Goal: Task Accomplishment & Management: Manage account settings

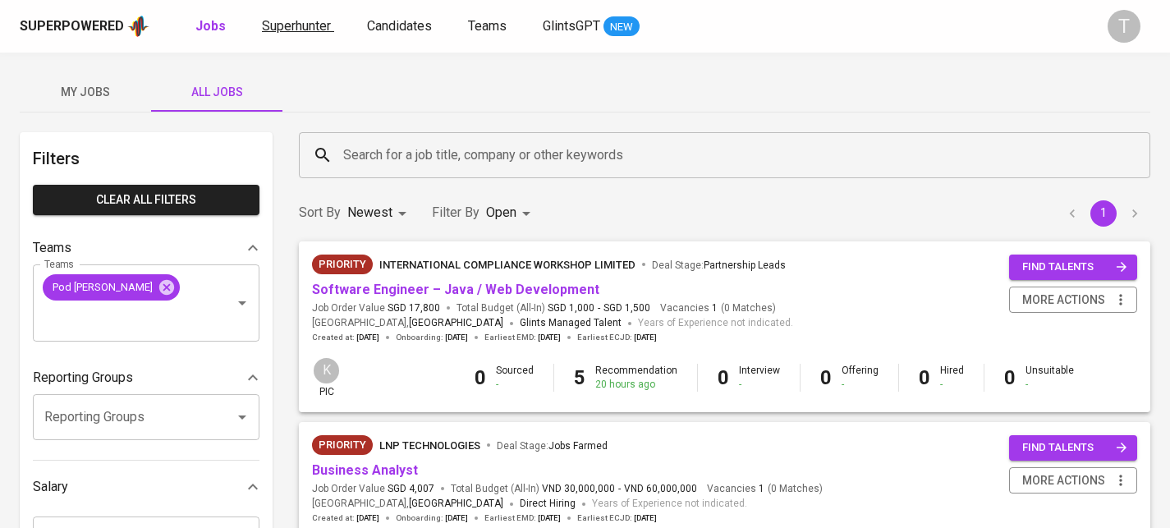
click at [302, 36] on div "Superpowered Jobs Superhunter Candidates Teams GlintsGPT NEW" at bounding box center [559, 26] width 1078 height 25
click at [309, 27] on span "Superhunter" at bounding box center [296, 26] width 69 height 16
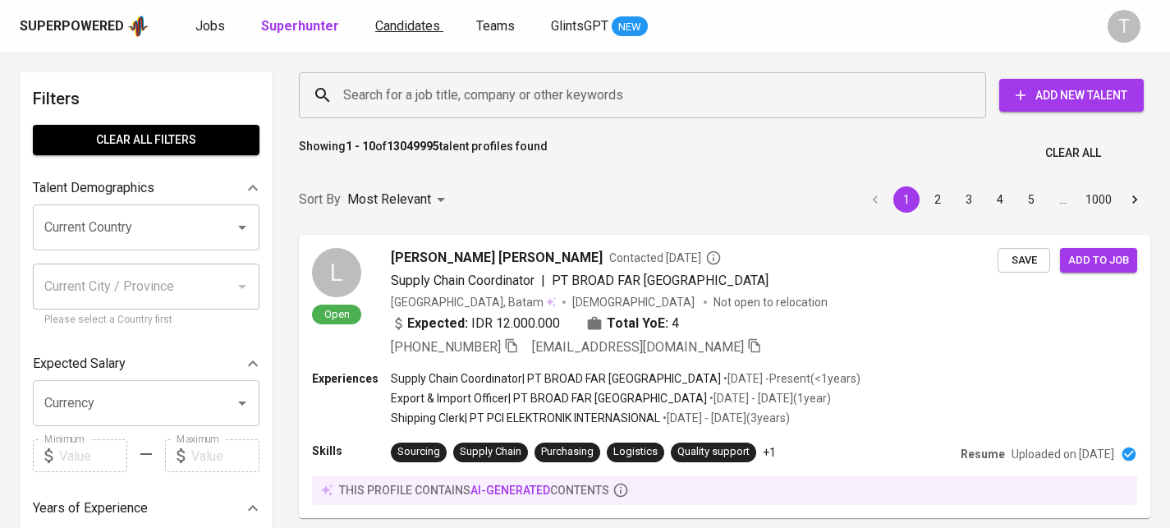
click at [410, 18] on span "Candidates" at bounding box center [407, 26] width 65 height 16
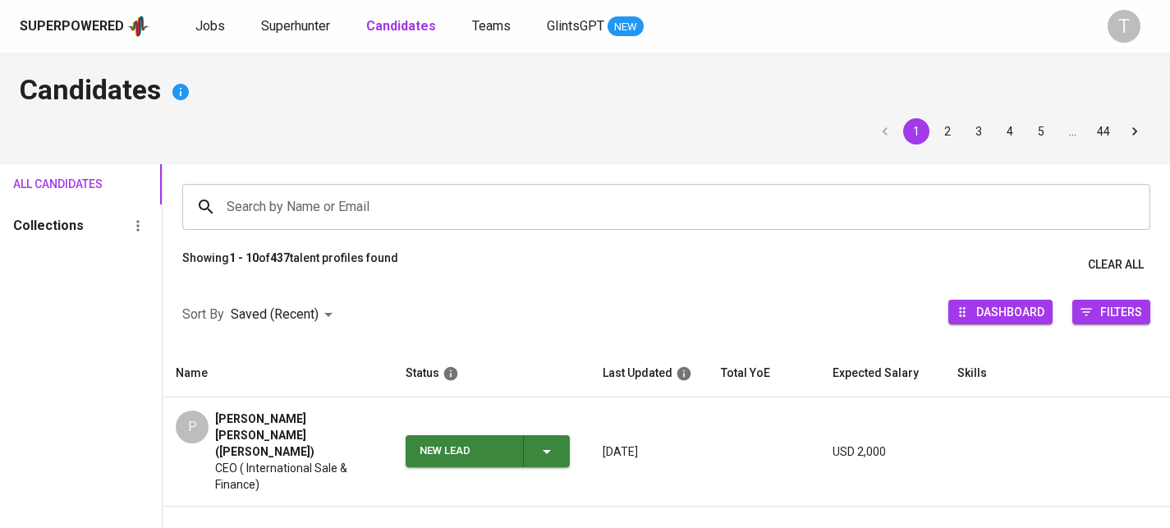
click at [497, 199] on input "Search by Name or Email" at bounding box center [670, 206] width 896 height 31
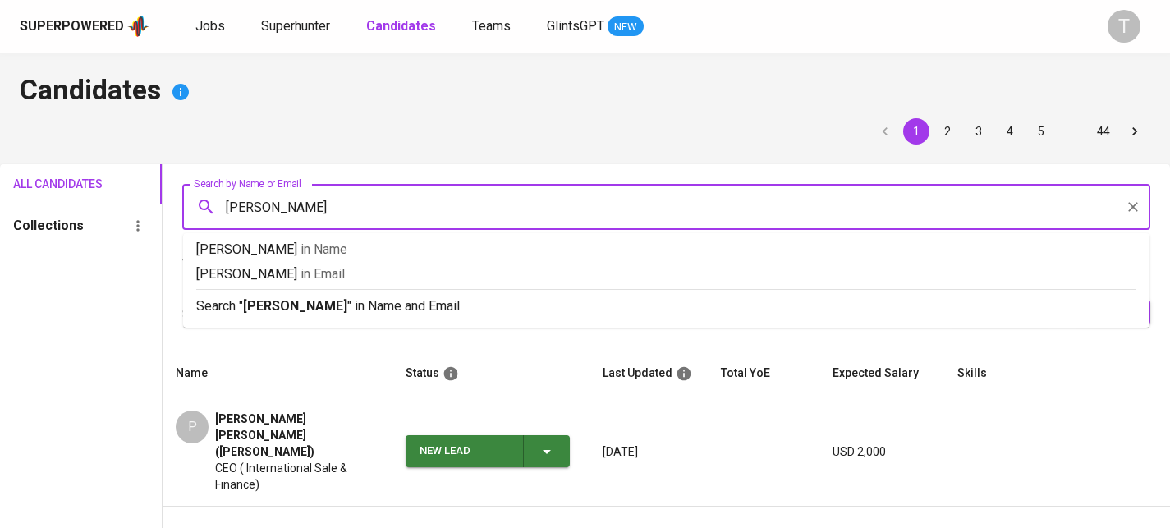
type input "[PERSON_NAME] [PERSON_NAME]"
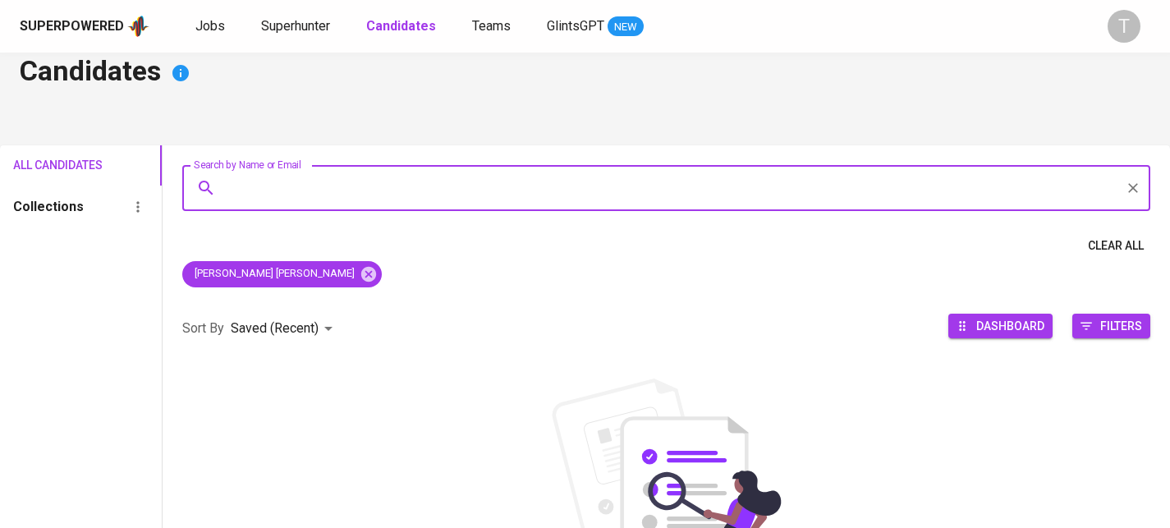
scroll to position [50, 0]
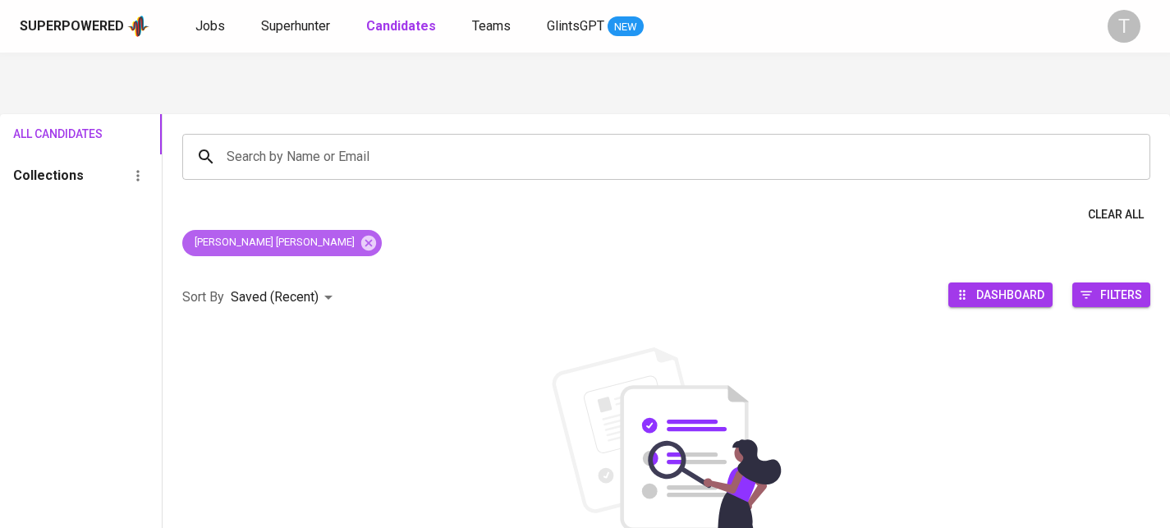
click at [300, 241] on div "[PERSON_NAME] [PERSON_NAME]" at bounding box center [281, 243] width 199 height 26
click at [361, 244] on icon at bounding box center [368, 242] width 15 height 15
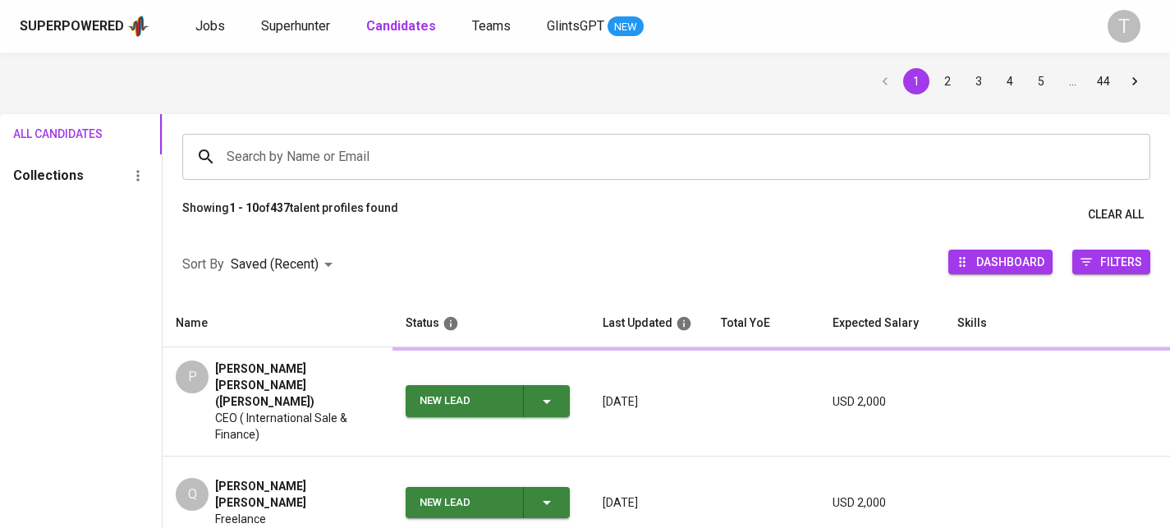
click at [369, 168] on input "Search by Name or Email" at bounding box center [670, 156] width 896 height 31
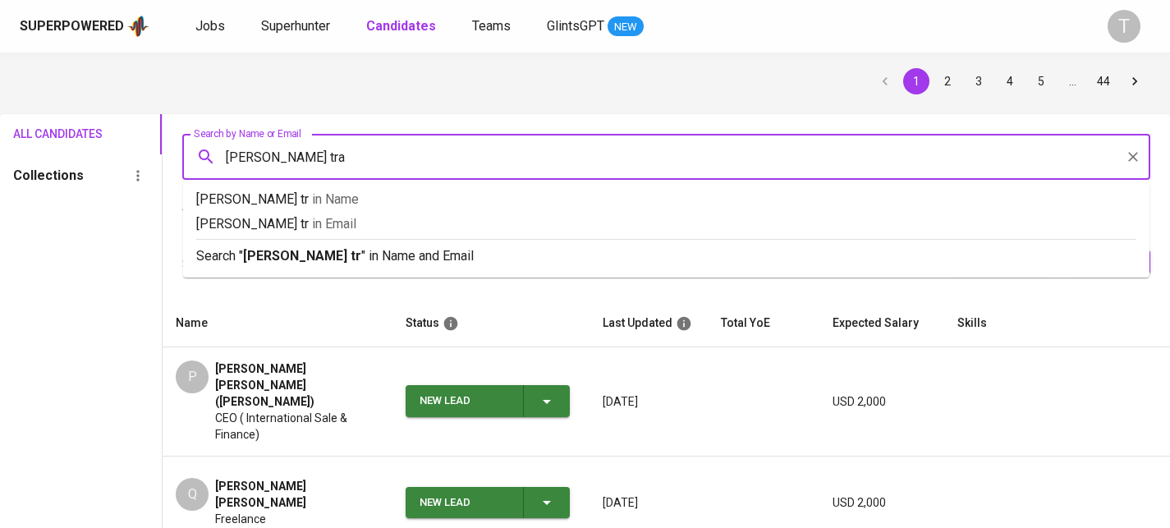
type input "[PERSON_NAME]"
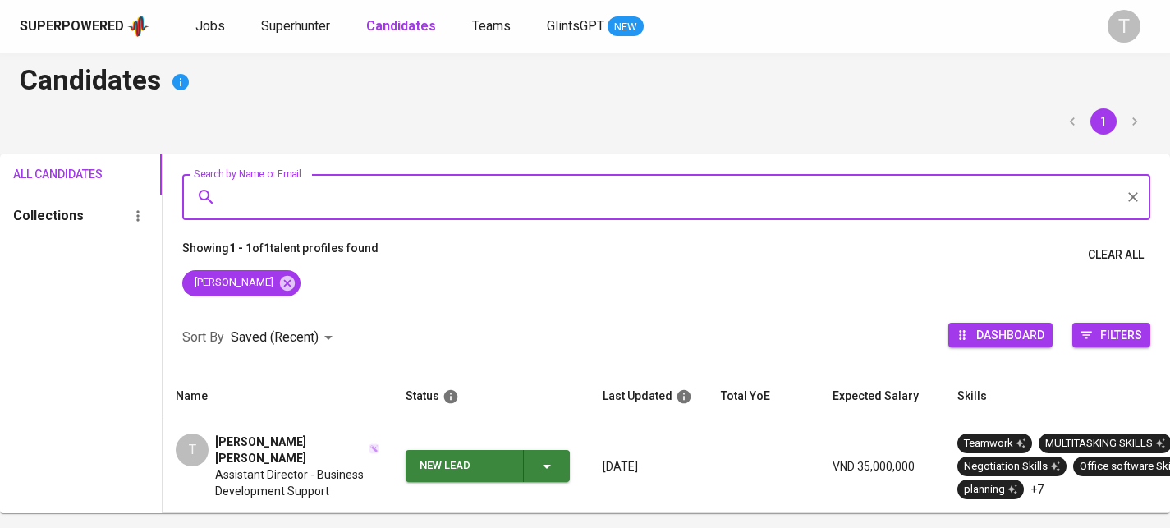
scroll to position [50, 0]
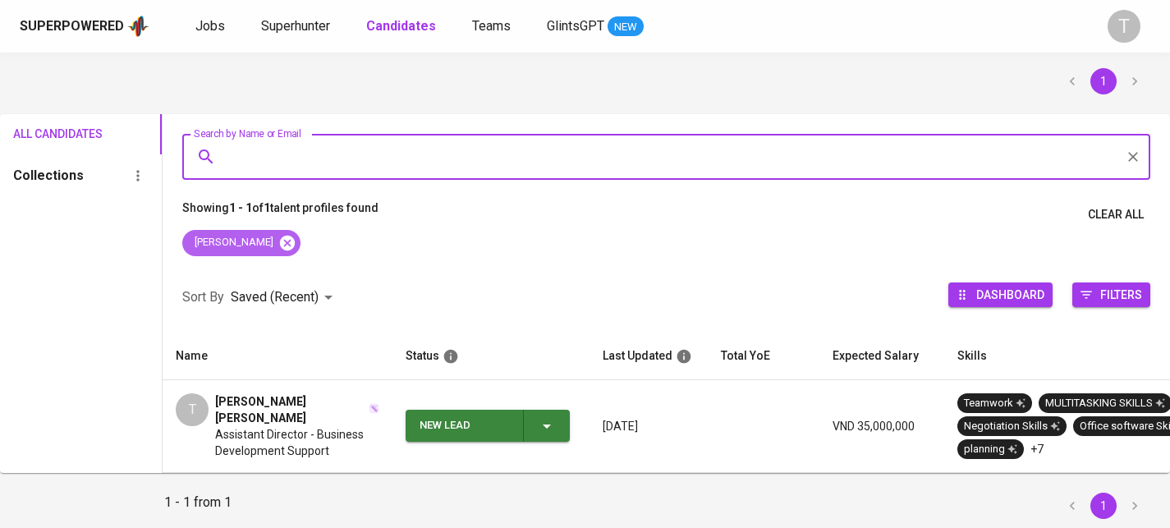
click at [280, 236] on icon at bounding box center [287, 242] width 15 height 15
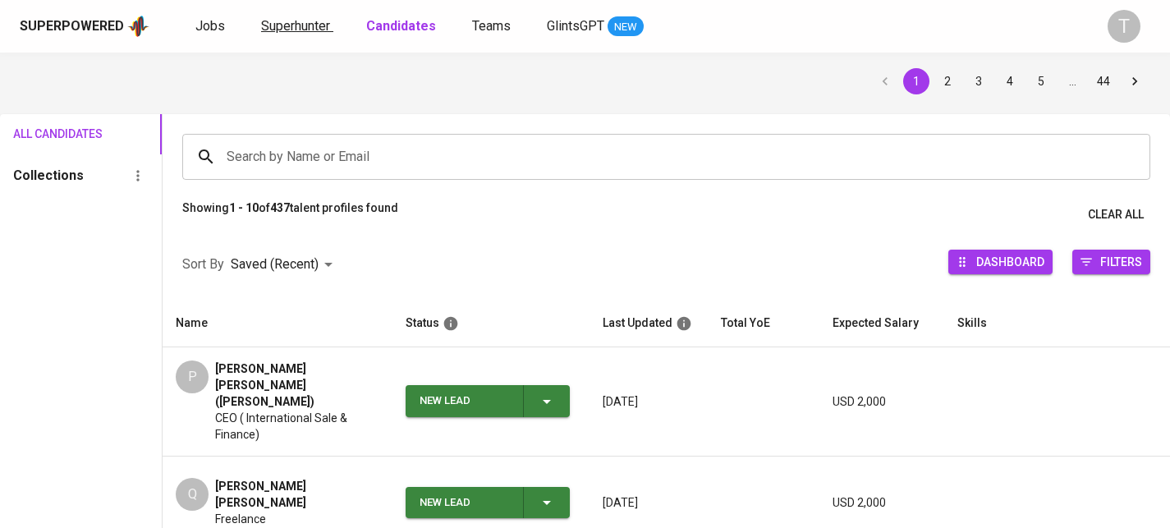
click at [277, 27] on span "Superhunter" at bounding box center [295, 26] width 69 height 16
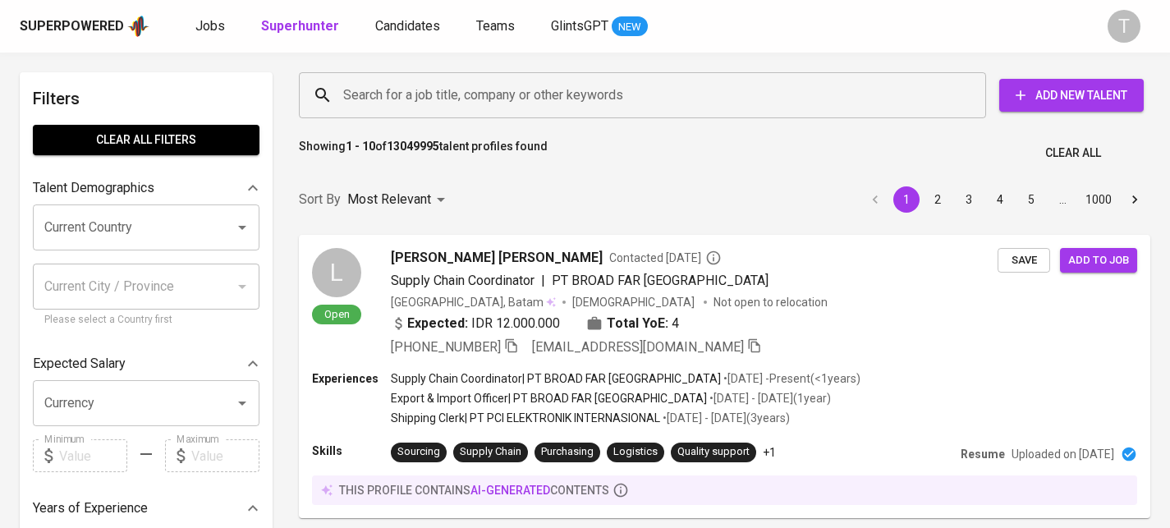
click at [507, 71] on div "Search for a job title, company or other keywords Search for a job title, compa…" at bounding box center [721, 95] width 851 height 53
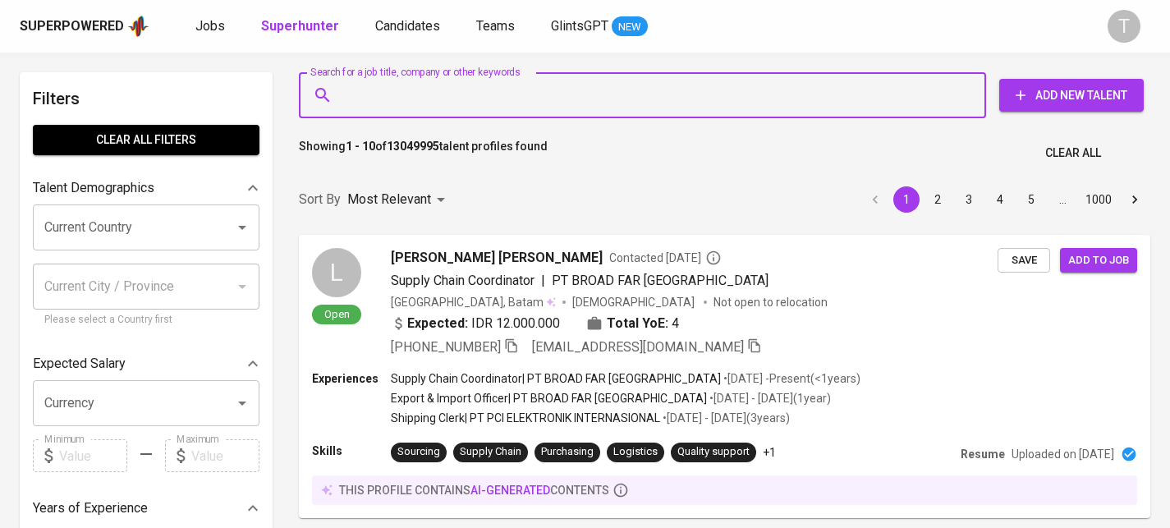
click at [509, 86] on input "Search for a job title, company or other keywords" at bounding box center [646, 95] width 615 height 31
paste input "[EMAIL_ADDRESS][DOMAIN_NAME]"
type input "[EMAIL_ADDRESS][DOMAIN_NAME]"
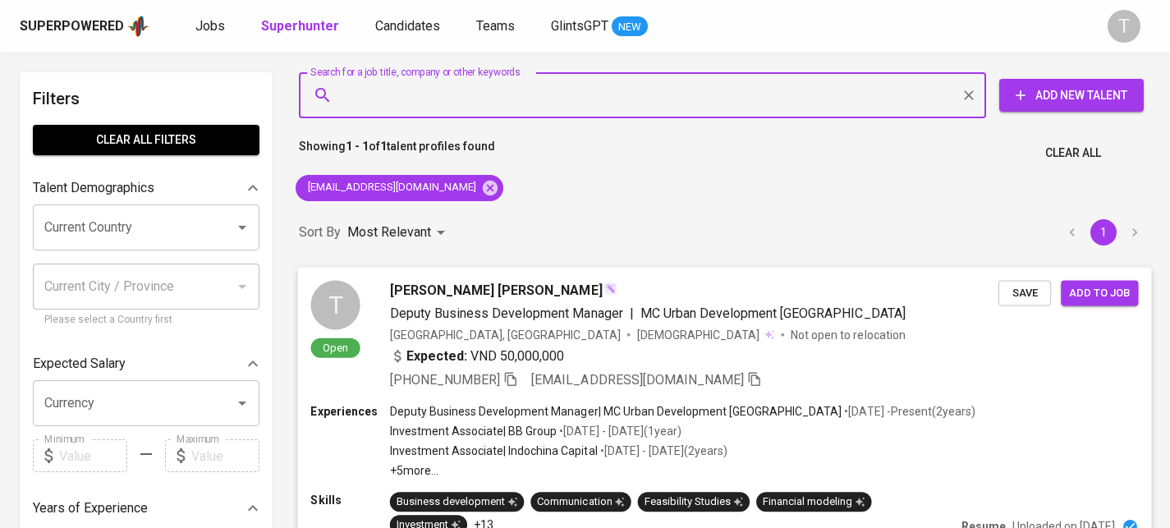
click at [1035, 291] on span "Save" at bounding box center [1024, 292] width 36 height 19
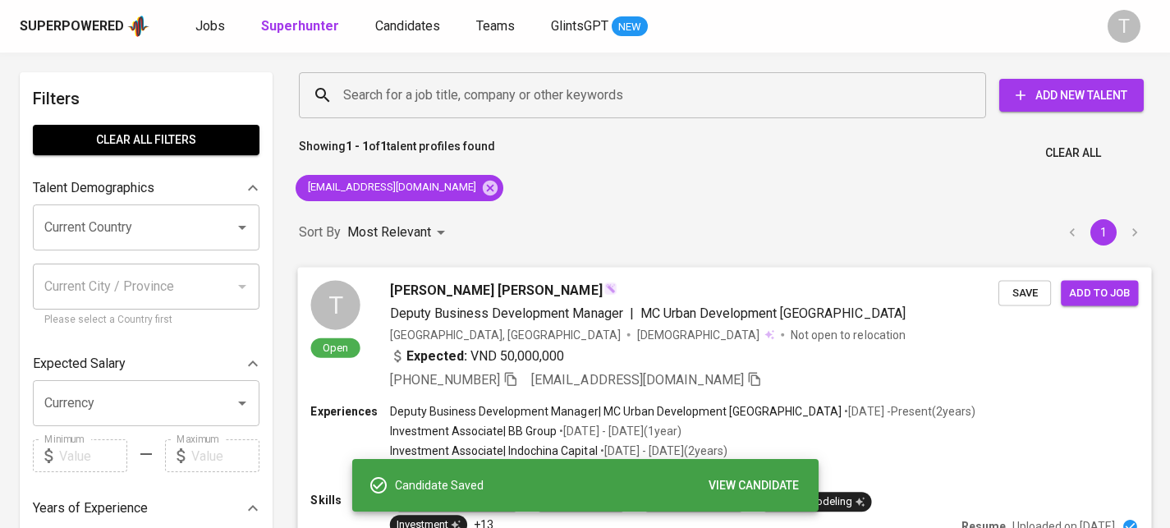
click at [1023, 385] on div "T Open [PERSON_NAME] [PERSON_NAME] Deputy Business Development Manager | MC Urb…" at bounding box center [724, 335] width 854 height 136
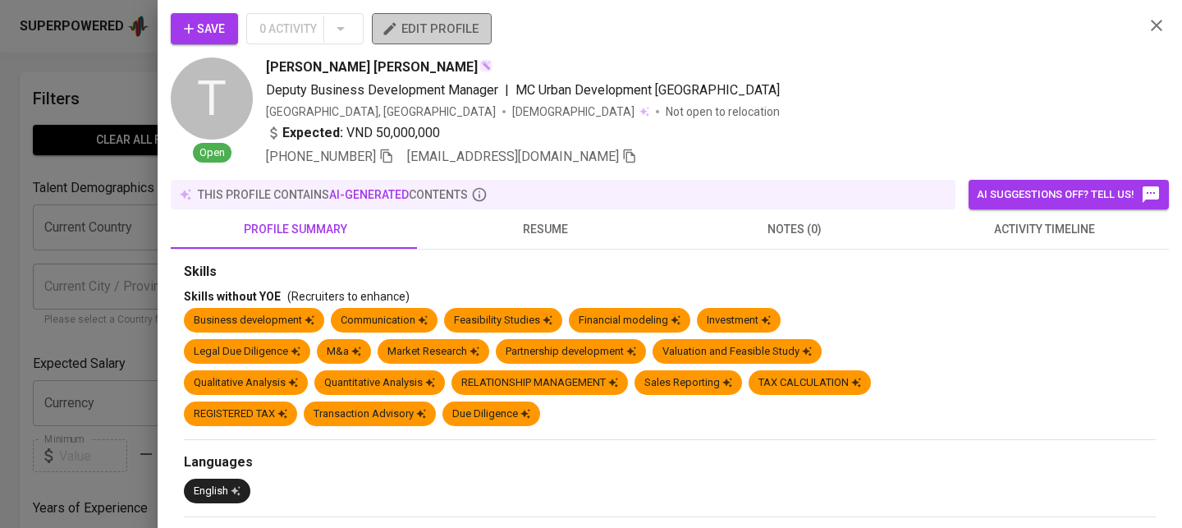
click at [475, 30] on span "edit profile" at bounding box center [432, 28] width 94 height 21
click at [49, 182] on div at bounding box center [591, 264] width 1182 height 528
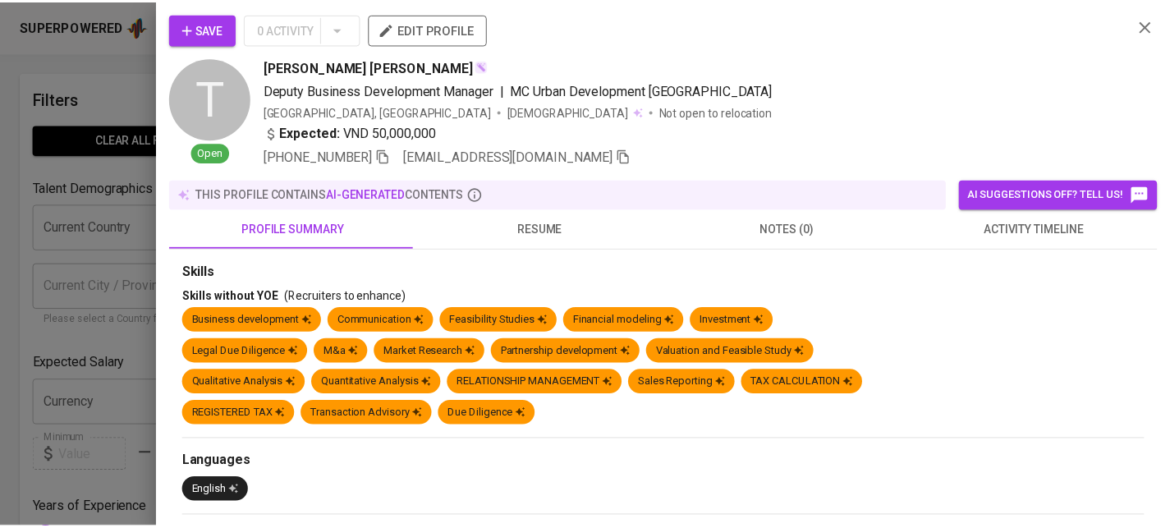
scroll to position [62, 0]
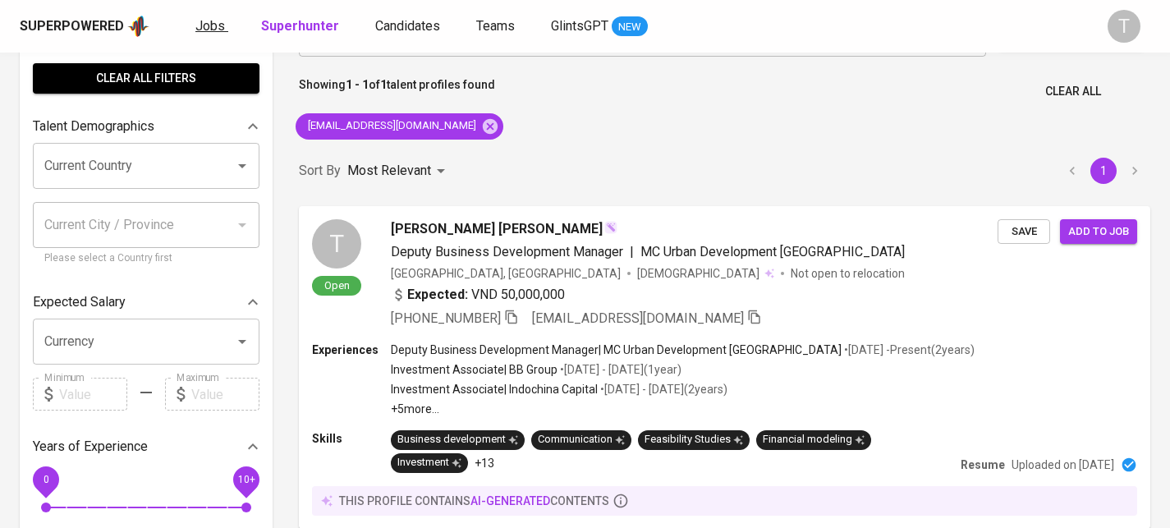
click at [208, 23] on span "Jobs" at bounding box center [210, 26] width 30 height 16
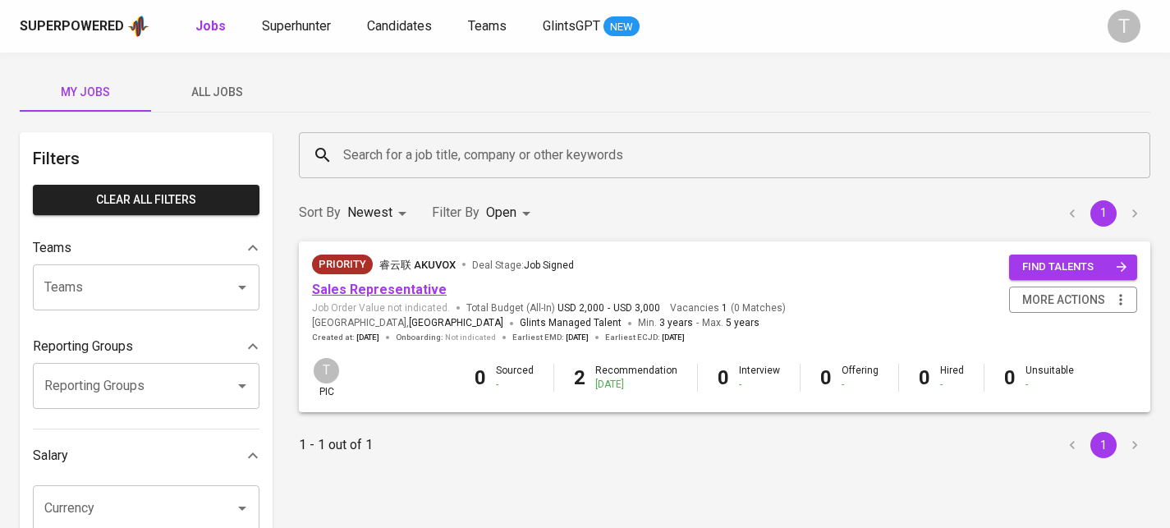
click at [396, 287] on link "Sales Representative" at bounding box center [379, 290] width 135 height 16
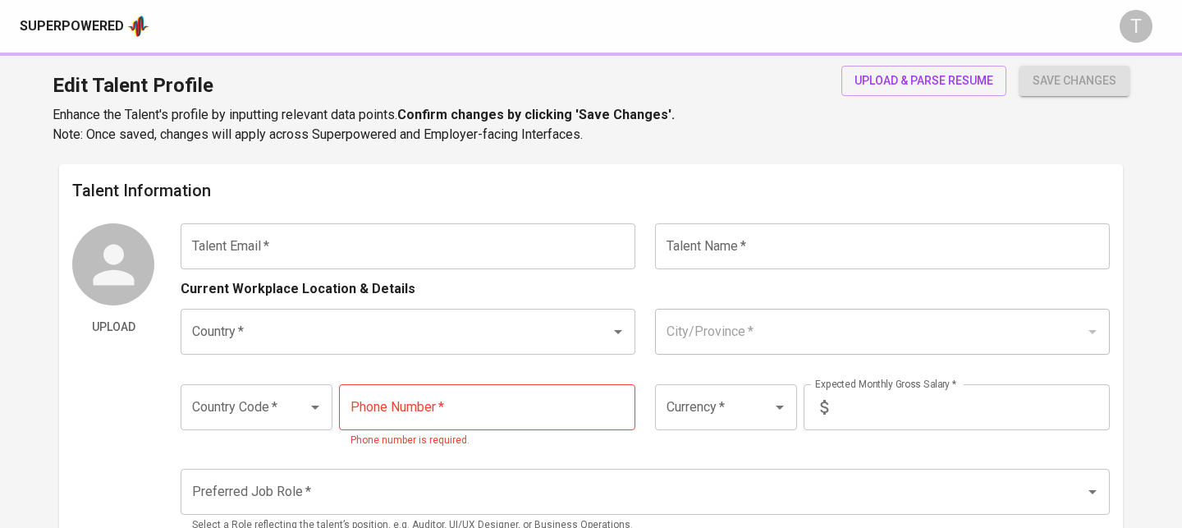
type input "[EMAIL_ADDRESS][DOMAIN_NAME]"
type input "[PERSON_NAME] [PERSON_NAME]"
type input "[GEOGRAPHIC_DATA]"
type input "+84"
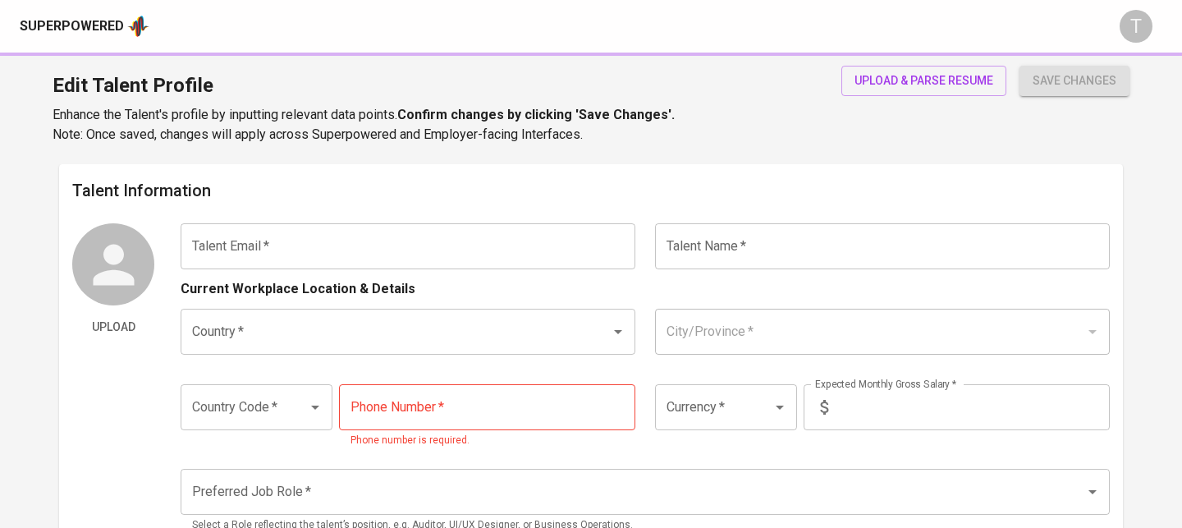
type input "949-919-292"
type input "VND"
type input "50,000,000"
type input "Assistant Vice President"
radio input "true"
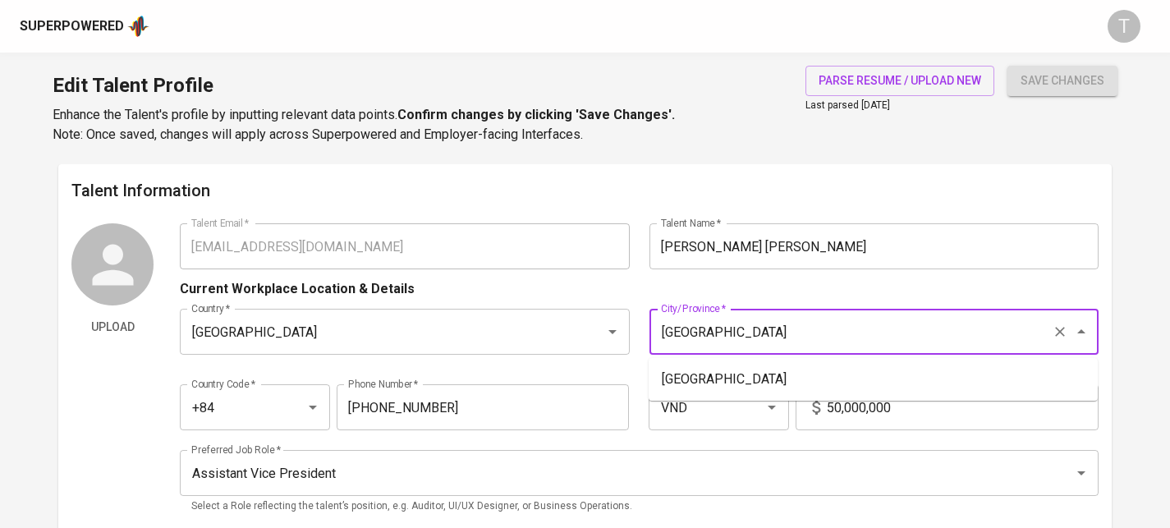
click at [809, 337] on input "[GEOGRAPHIC_DATA]" at bounding box center [851, 331] width 388 height 31
click at [809, 336] on input "[GEOGRAPHIC_DATA]" at bounding box center [851, 331] width 388 height 31
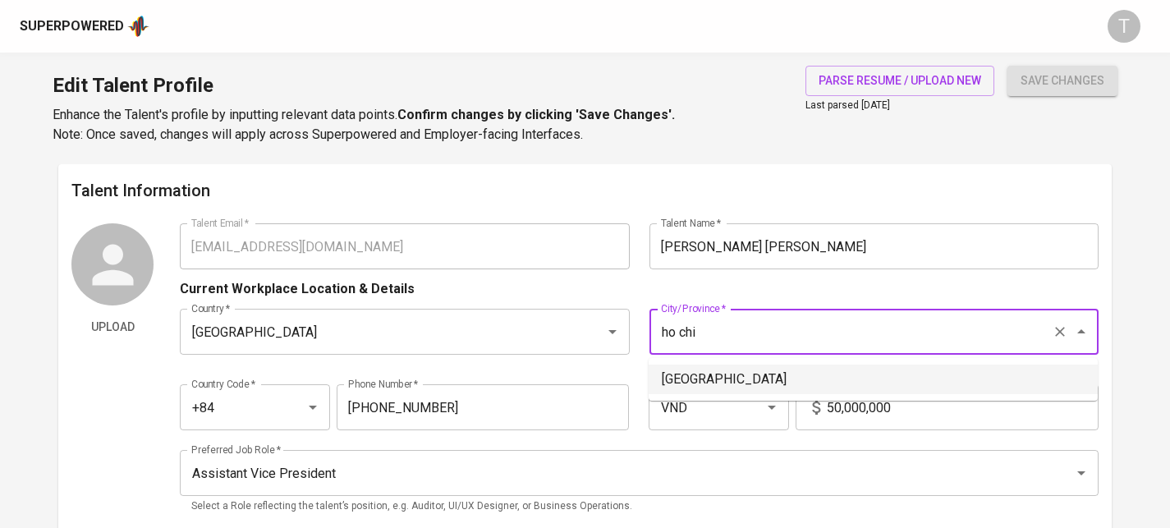
click at [786, 373] on li "[GEOGRAPHIC_DATA]" at bounding box center [872, 379] width 449 height 30
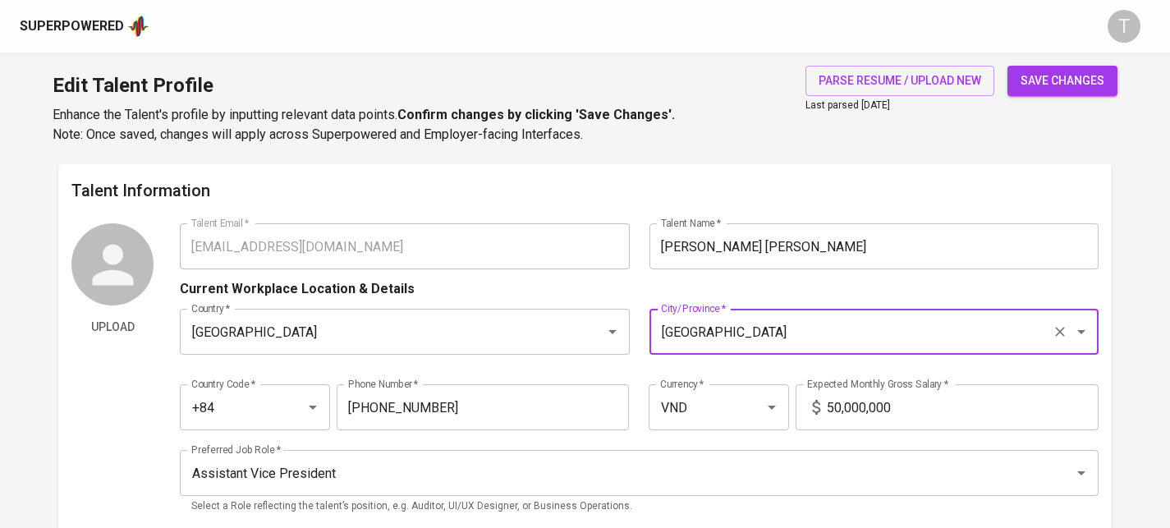
type input "[GEOGRAPHIC_DATA]"
click at [693, 401] on input "VND" at bounding box center [695, 407] width 79 height 31
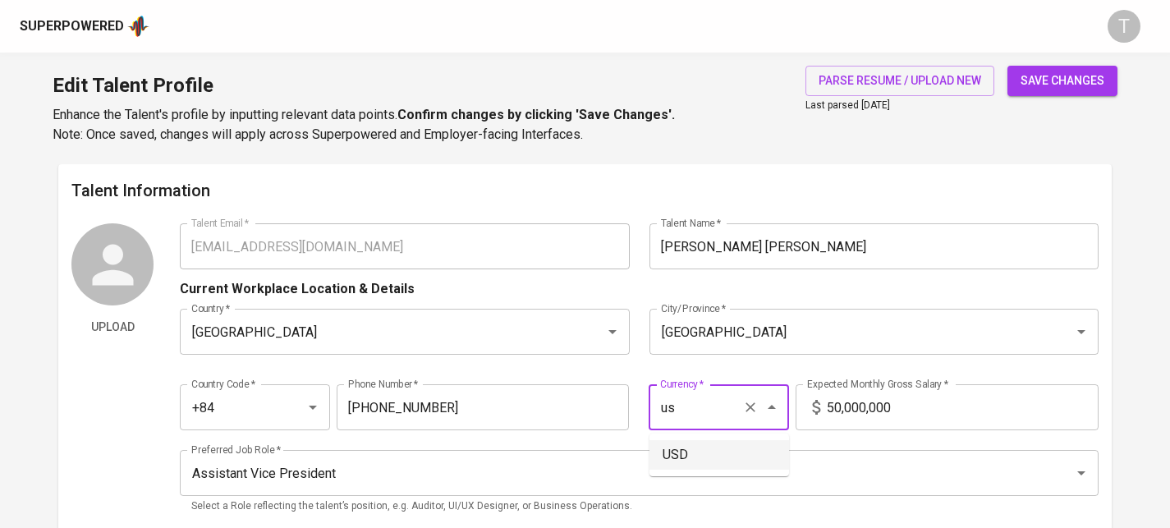
click at [679, 455] on li "USD" at bounding box center [719, 455] width 140 height 30
type input "USD"
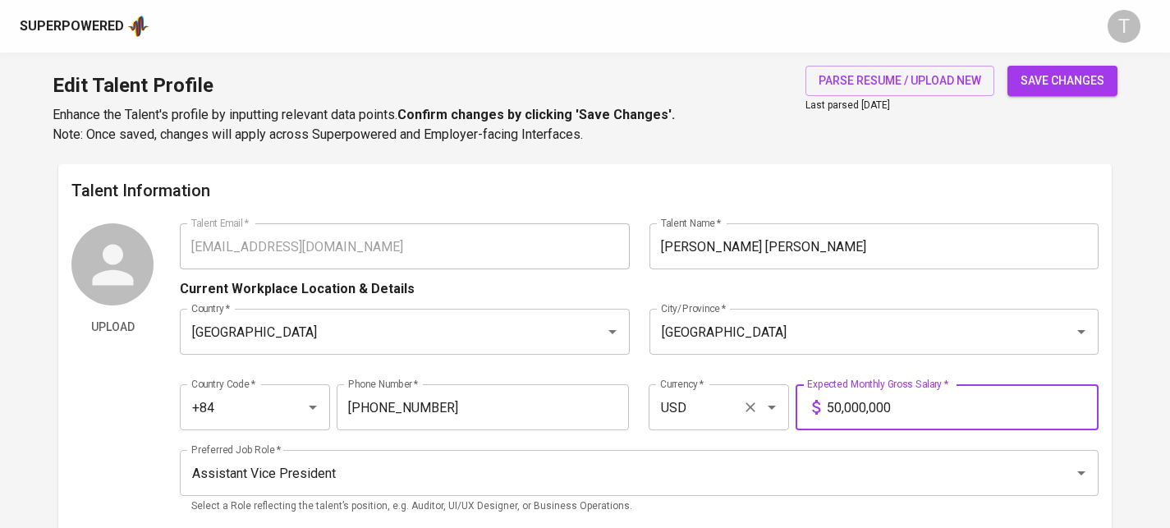
drag, startPoint x: 878, startPoint y: 407, endPoint x: 777, endPoint y: 419, distance: 102.4
click at [776, 419] on div "Country Code   * +84 Country Code * Phone Number   * 949-919-292 Phone Number *…" at bounding box center [639, 402] width 919 height 76
drag, startPoint x: 946, startPoint y: 403, endPoint x: 788, endPoint y: 410, distance: 158.6
click at [788, 410] on div "Country Code   * +84 Country Code * Phone Number   * 949-919-292 Phone Number *…" at bounding box center [639, 402] width 919 height 76
type input "2,000"
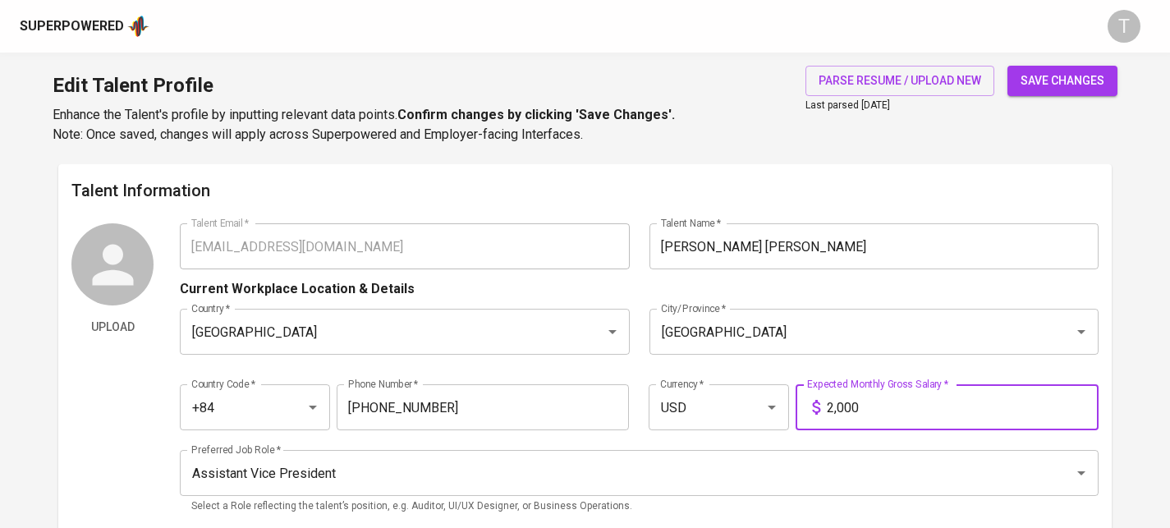
click at [766, 149] on div "Edit Talent Profile Enhance the Talent's profile by inputting relevant data poi…" at bounding box center [585, 109] width 1170 height 112
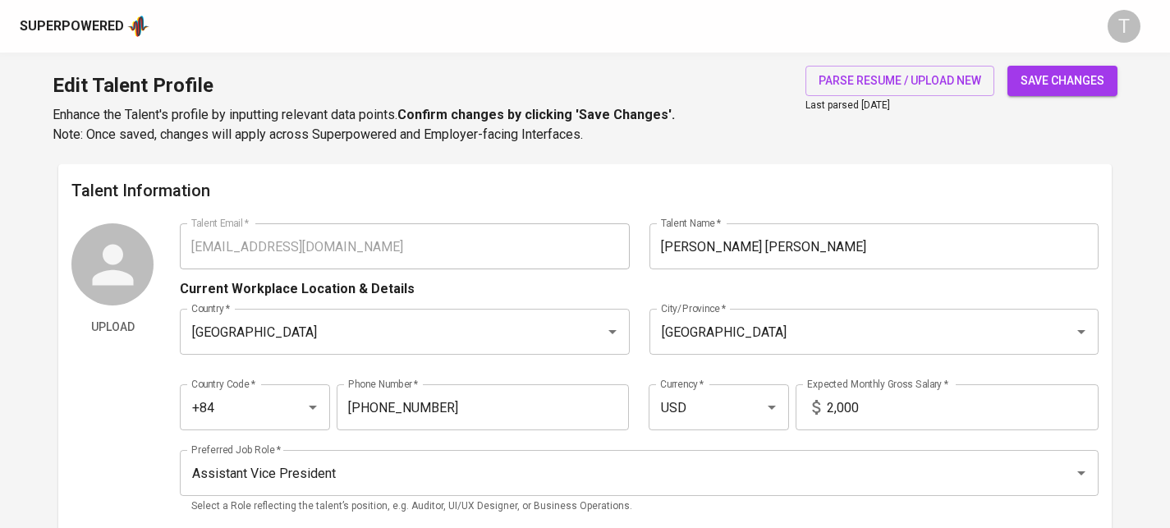
click at [1042, 90] on span "save changes" at bounding box center [1062, 81] width 84 height 21
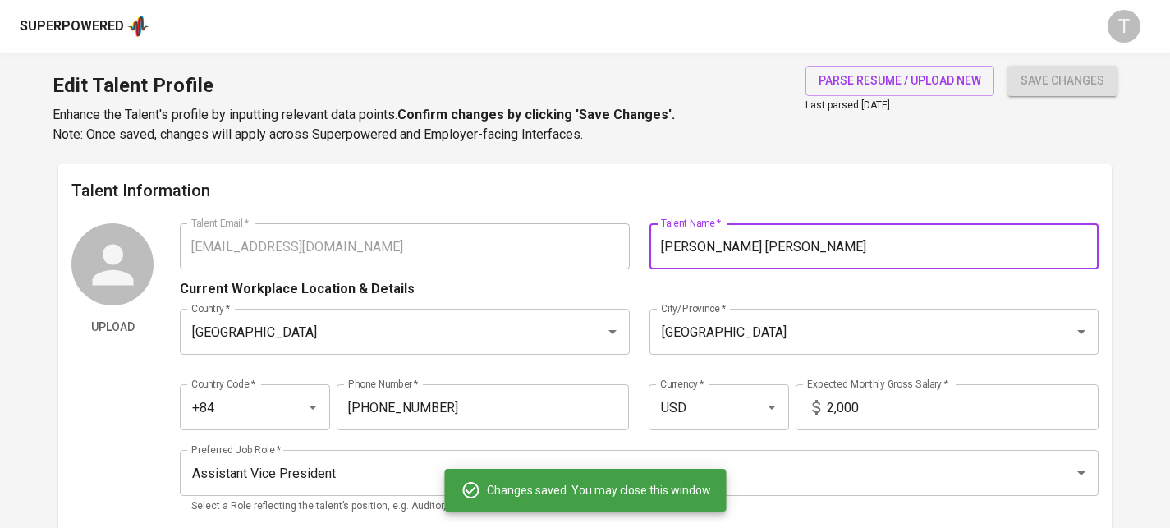
click at [607, 259] on div "Talent Email   * thuytran.1202@gmail.com Talent Email * Talent Name   * Trần Ph…" at bounding box center [639, 246] width 919 height 46
drag, startPoint x: 792, startPoint y: 248, endPoint x: 662, endPoint y: 239, distance: 130.0
click at [662, 239] on input "[PERSON_NAME] [PERSON_NAME]" at bounding box center [873, 246] width 449 height 46
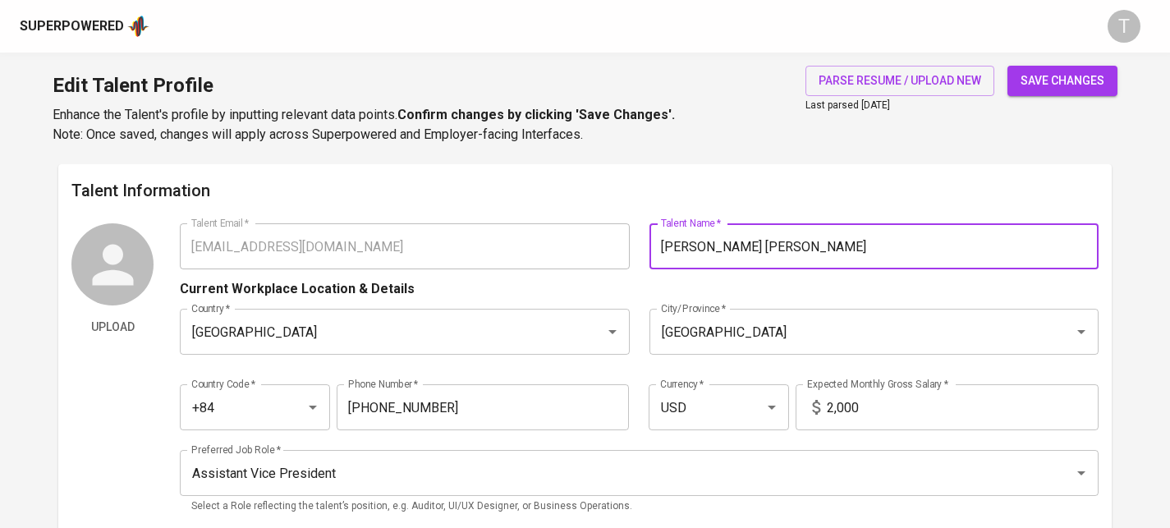
click at [890, 176] on div "Talent Information Upload Talent Email   * thuytran.1202@gmail.com Talent Email…" at bounding box center [584, 350] width 1053 height 373
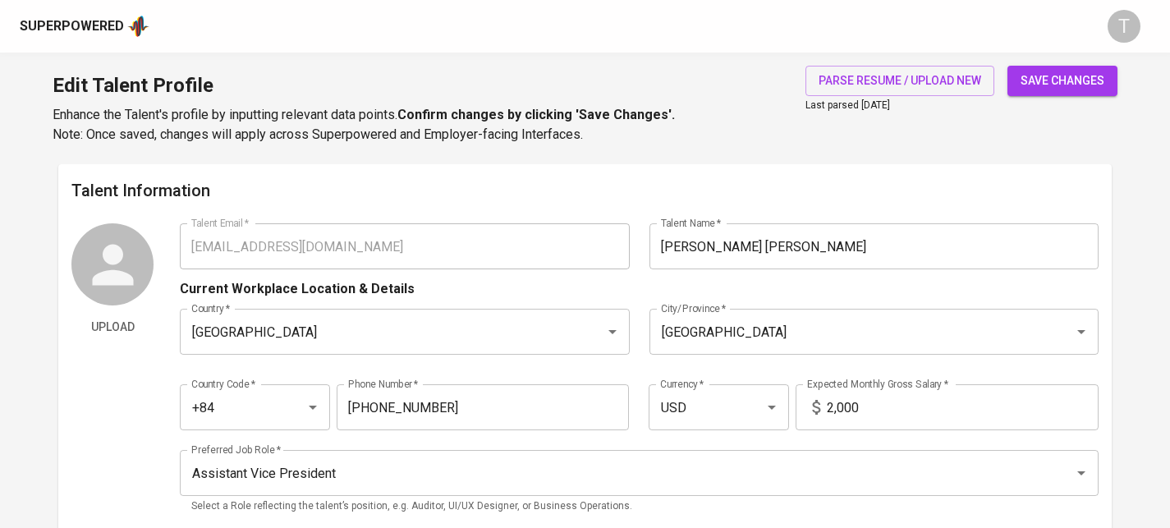
click at [841, 259] on input "Tran Phuong Thuy" at bounding box center [873, 246] width 449 height 46
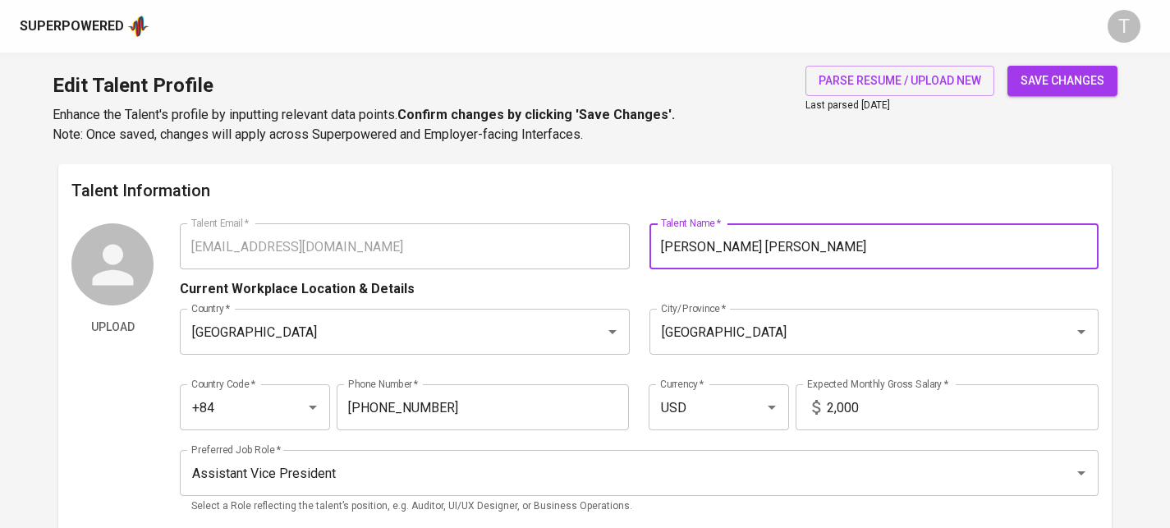
paste input "陈翠芳 (Tran Phuong Thuy)"
drag, startPoint x: 814, startPoint y: 249, endPoint x: 962, endPoint y: 245, distance: 147.8
click at [962, 245] on input "Tran Phuong Thuy 陈翠芳 (Tran Phuong Thuy)" at bounding box center [873, 246] width 449 height 46
click at [768, 248] on input "Tran Phuong Thuy 陈翠芳)" at bounding box center [873, 246] width 449 height 46
type input "Tran Phuong Thuy (陈翠芳)"
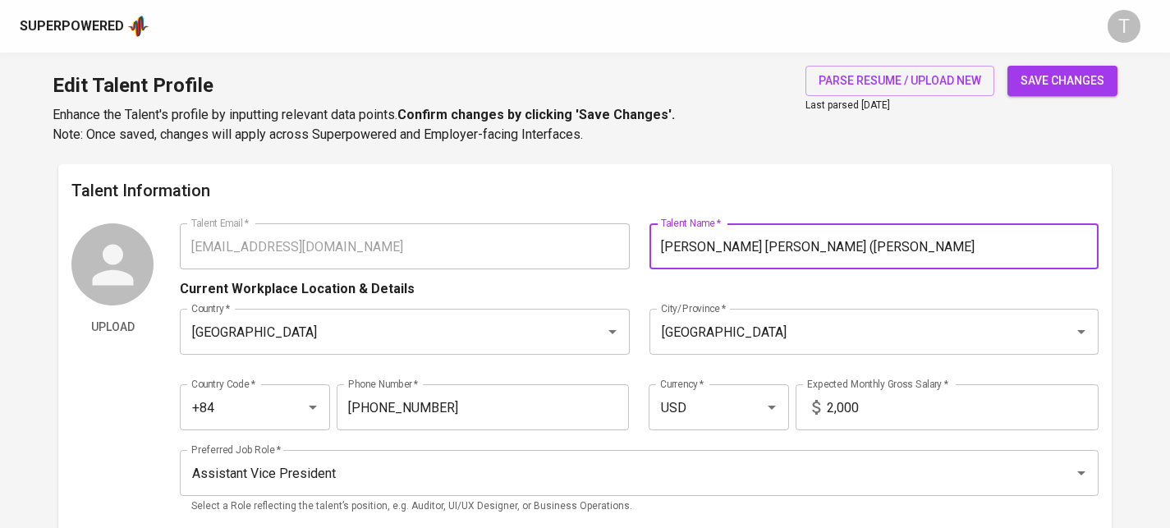
click at [827, 178] on h6 "Talent Information" at bounding box center [584, 190] width 1027 height 26
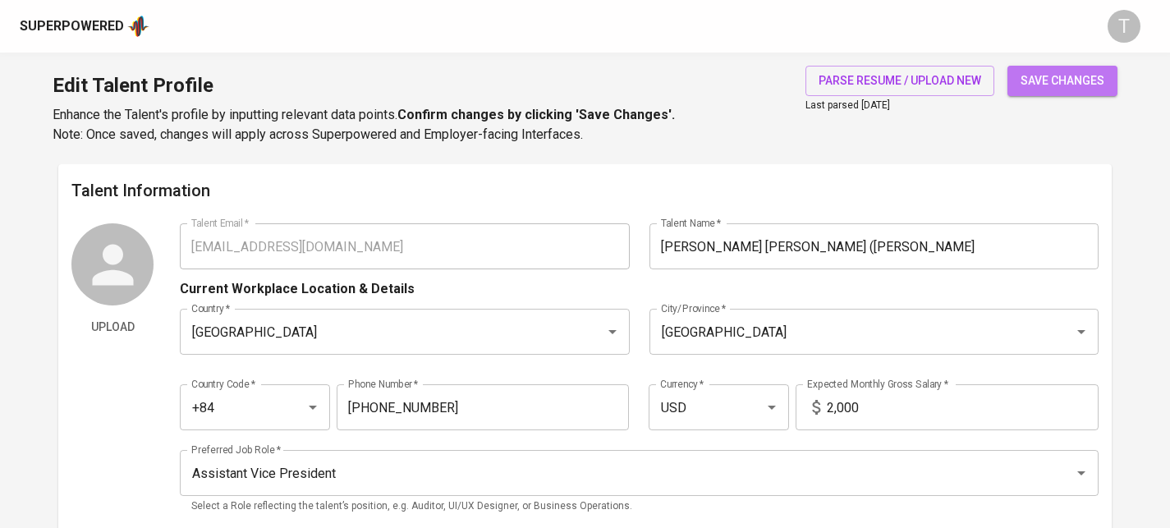
click at [1034, 85] on span "save changes" at bounding box center [1062, 81] width 84 height 21
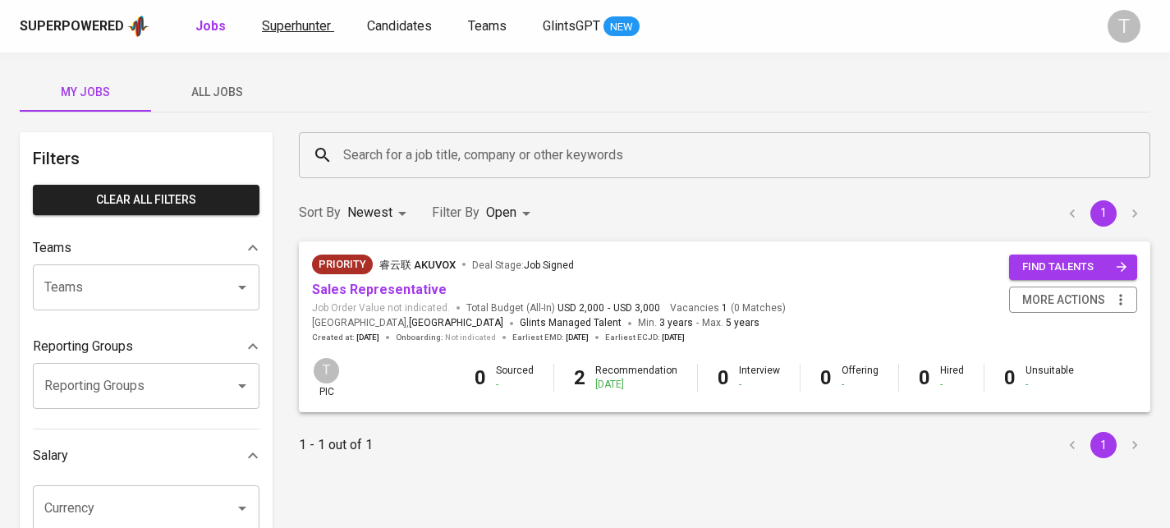
click at [302, 21] on span "Superhunter" at bounding box center [296, 26] width 69 height 16
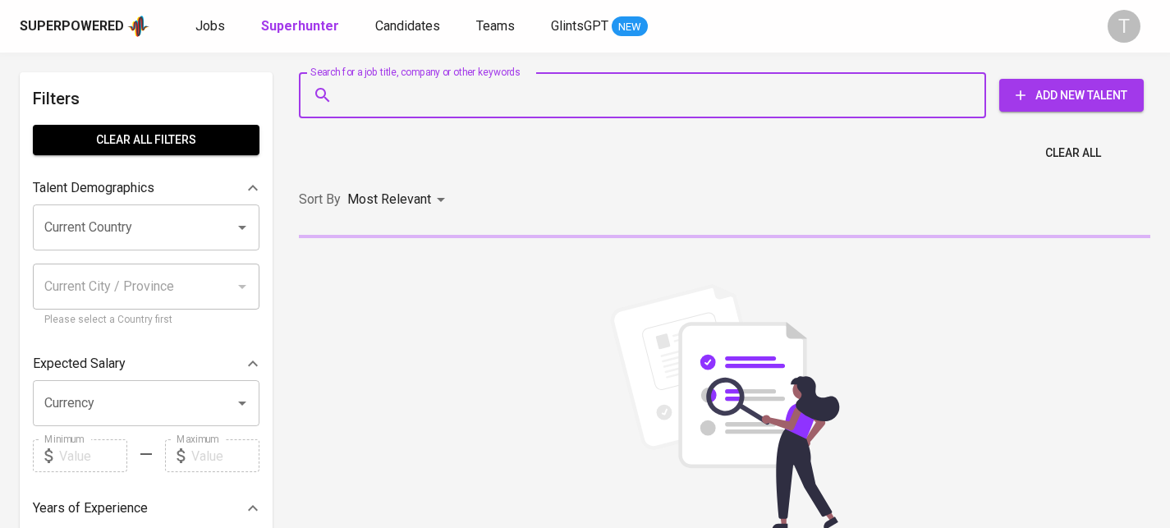
click at [467, 98] on input "Search for a job title, company or other keywords" at bounding box center [646, 95] width 615 height 31
paste input "tranduyen312@gmail.com"
type input "tranduyen312@gmail.com"
